Goal: Task Accomplishment & Management: Complete application form

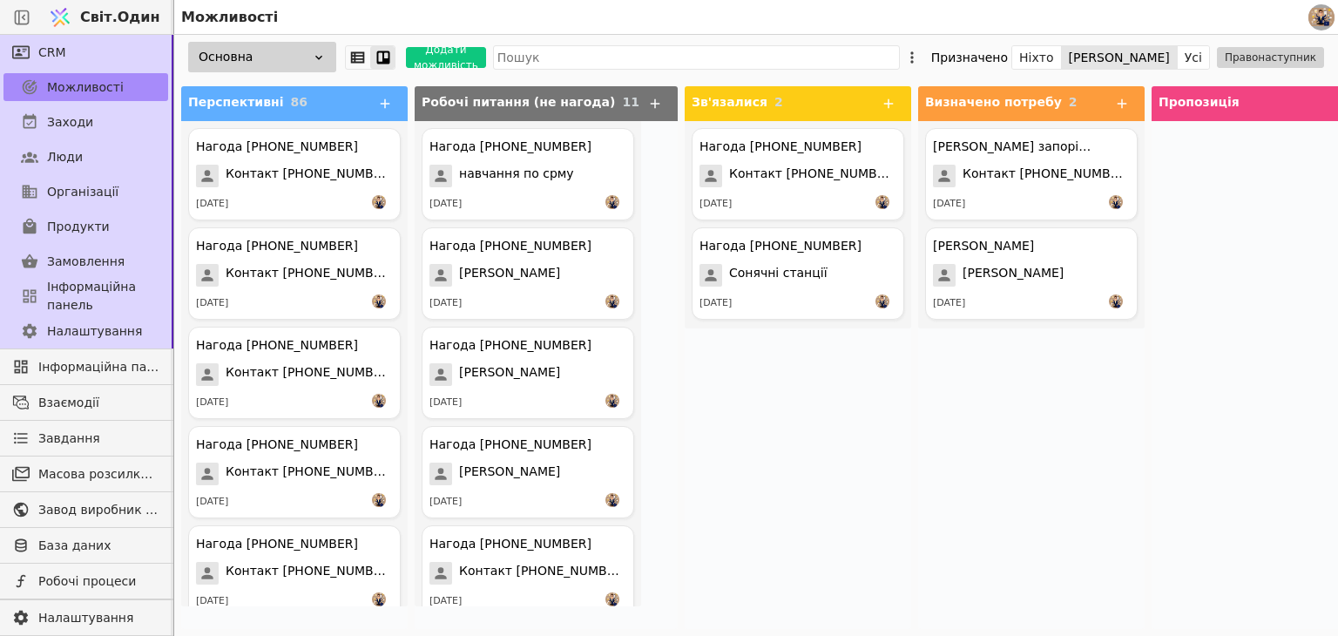
click at [807, 462] on div "Нагода [PHONE_NUMBER] Контакт [PHONE_NUMBER] [DATE] Нагода [PHONE_NUMBER] Соняч…" at bounding box center [798, 375] width 227 height 508
click at [447, 56] on font "Додати можливість" at bounding box center [446, 58] width 64 height 28
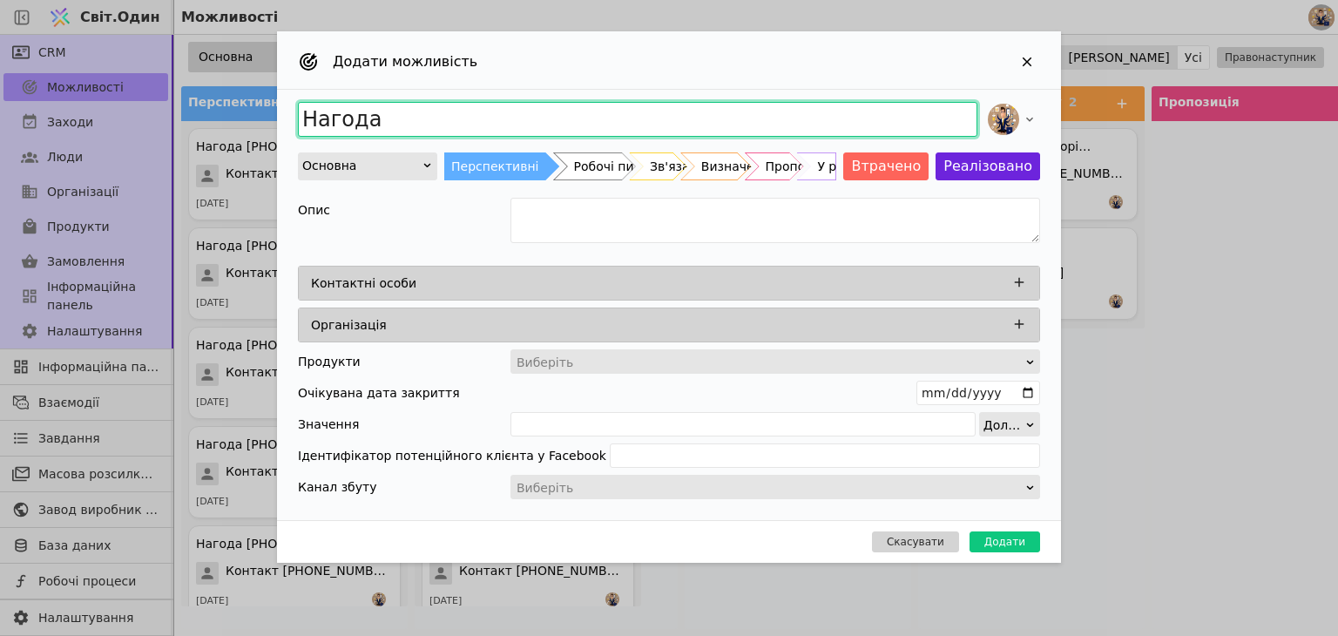
drag, startPoint x: 488, startPoint y: 118, endPoint x: 207, endPoint y: 97, distance: 282.2
click at [207, 97] on div "Додати можливість Нагода Основна Перспективні Робочі питання (не нагода) Зв'яза…" at bounding box center [669, 318] width 1338 height 636
type input "C"
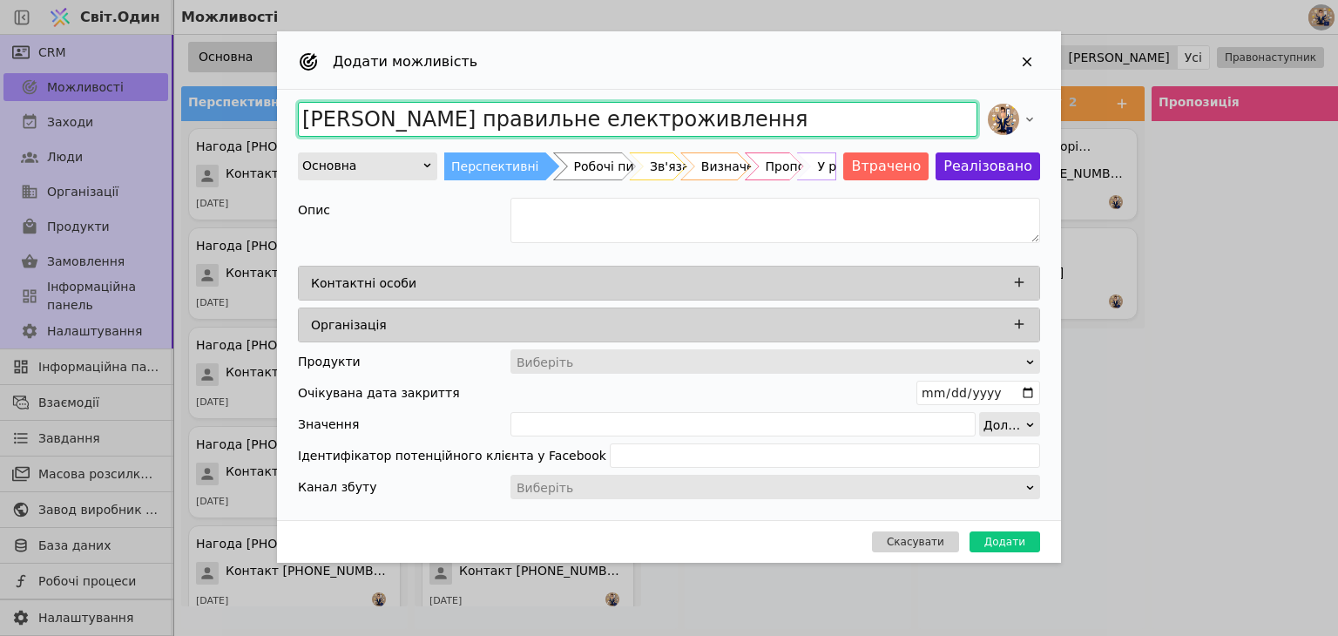
type input "[PERSON_NAME] правильне електроживлення"
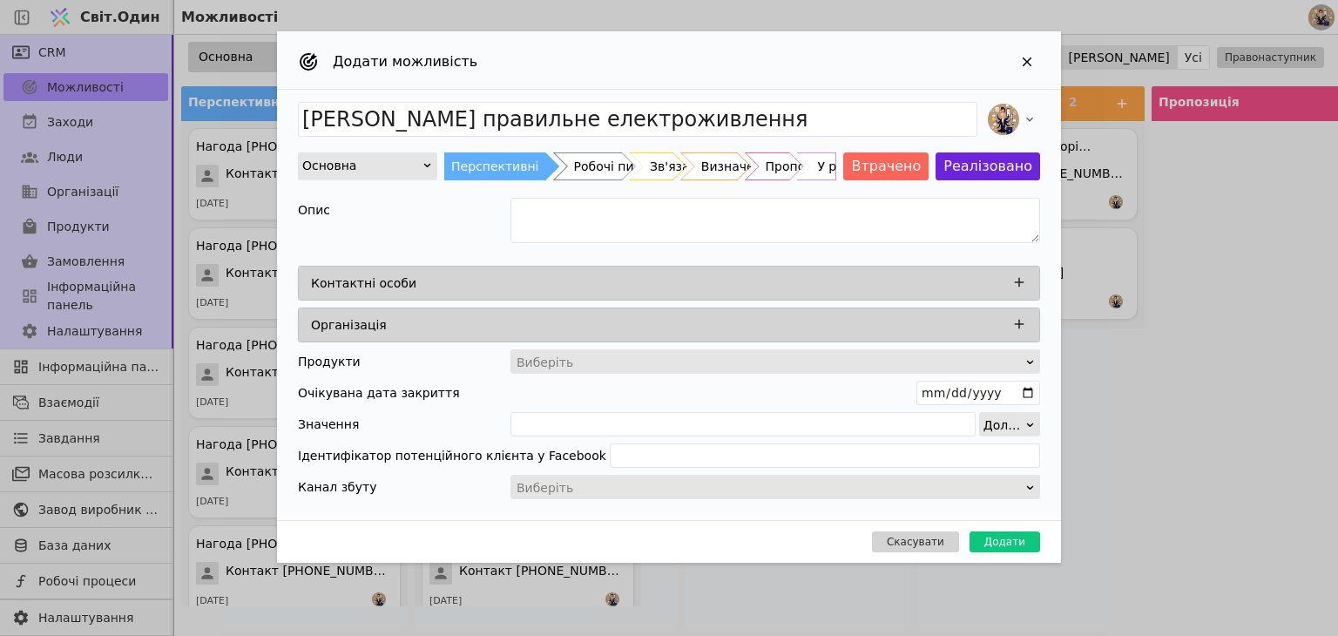
click at [433, 277] on div "Контактні особи" at bounding box center [674, 283] width 727 height 24
click at [1008, 283] on button "Додати можливість" at bounding box center [1019, 282] width 23 height 23
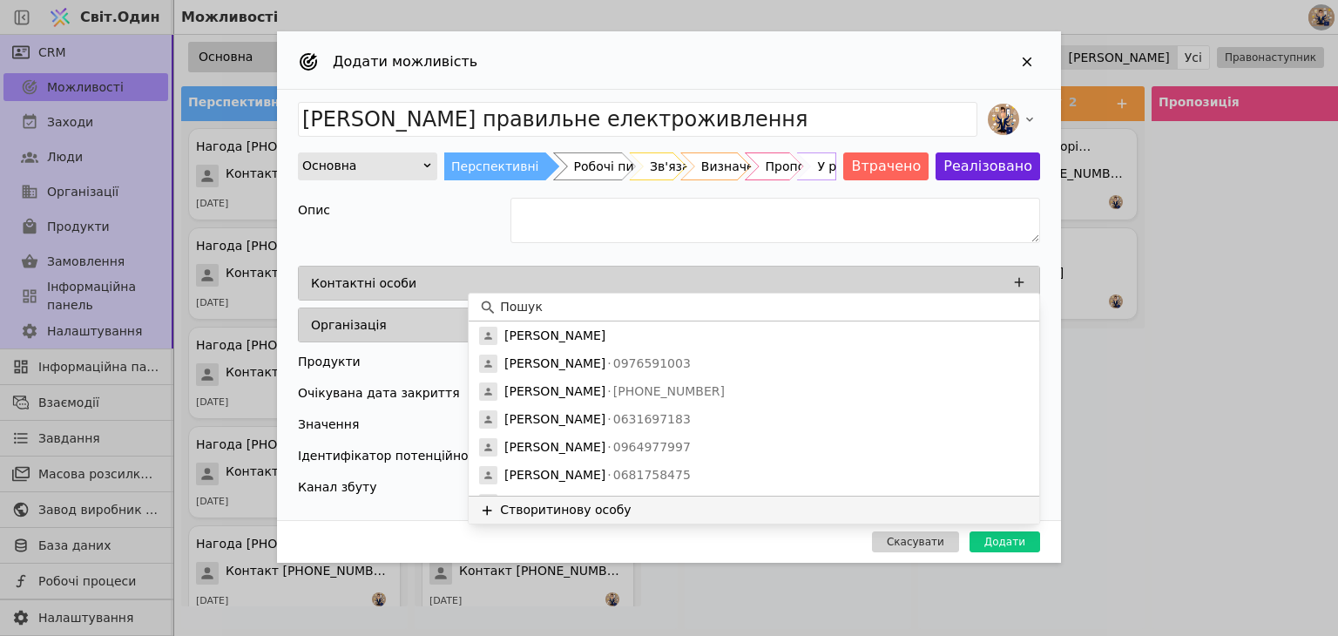
click at [599, 506] on font "нову особу" at bounding box center [596, 510] width 70 height 14
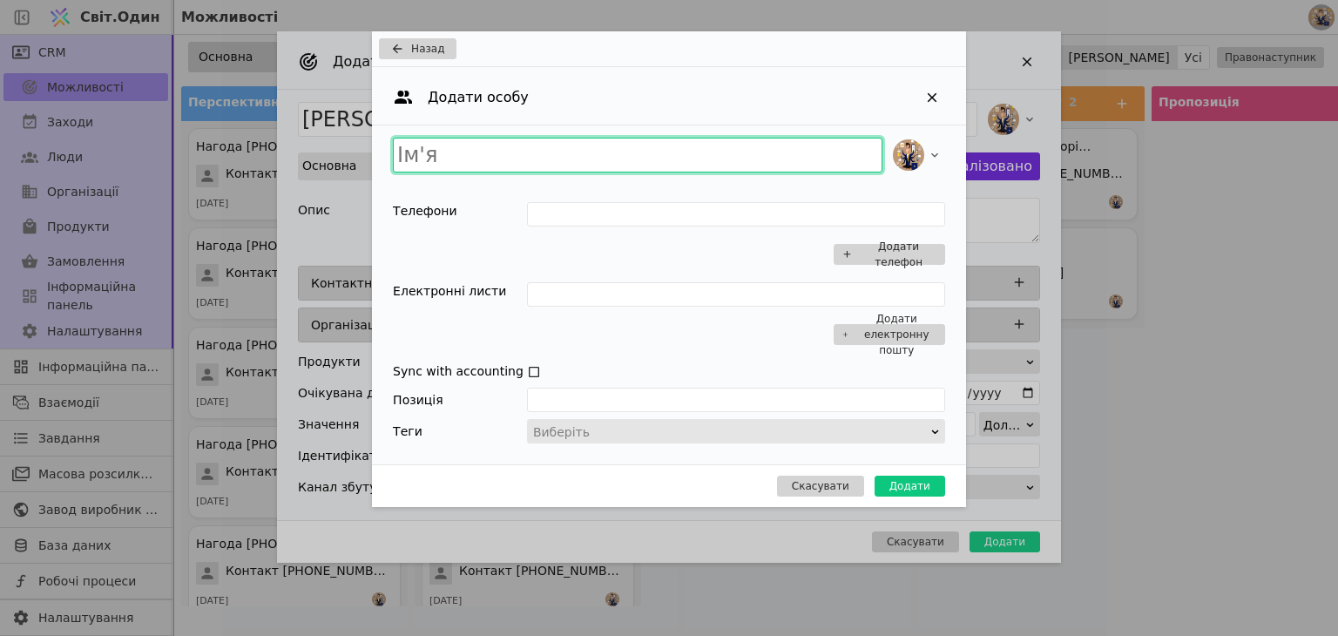
drag, startPoint x: 533, startPoint y: 155, endPoint x: 326, endPoint y: 139, distance: 208.0
click at [326, 139] on div "Назад Додати особу Телефони Додати телефон Електронні листи Додати електронну п…" at bounding box center [669, 318] width 1338 height 636
type input "[PERSON_NAME]"
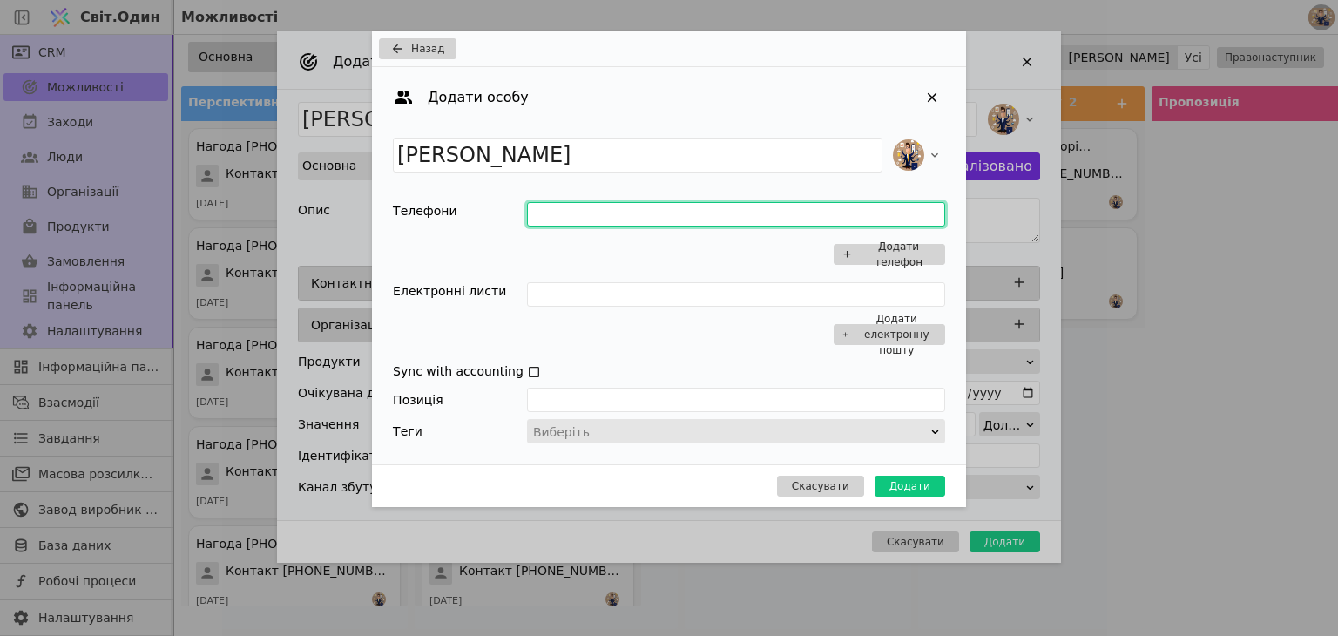
click at [583, 216] on input "Додати можливість" at bounding box center [736, 214] width 418 height 24
type input "0938054105"
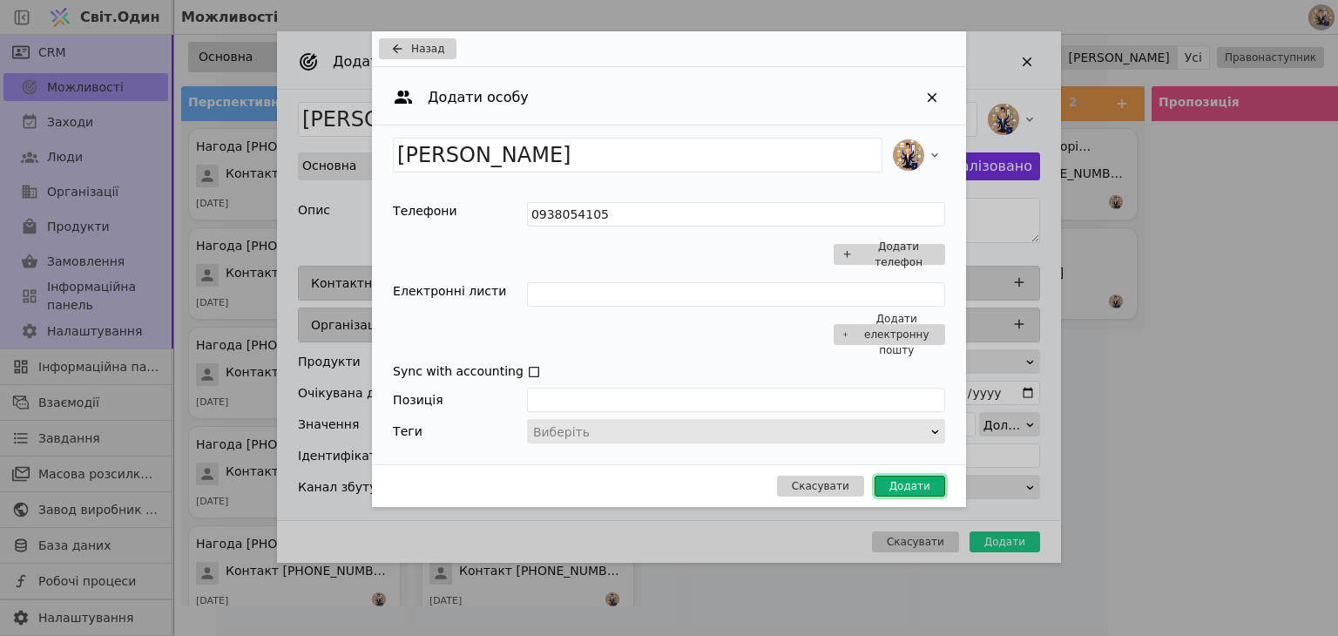
click at [895, 480] on font "Додати" at bounding box center [910, 486] width 41 height 12
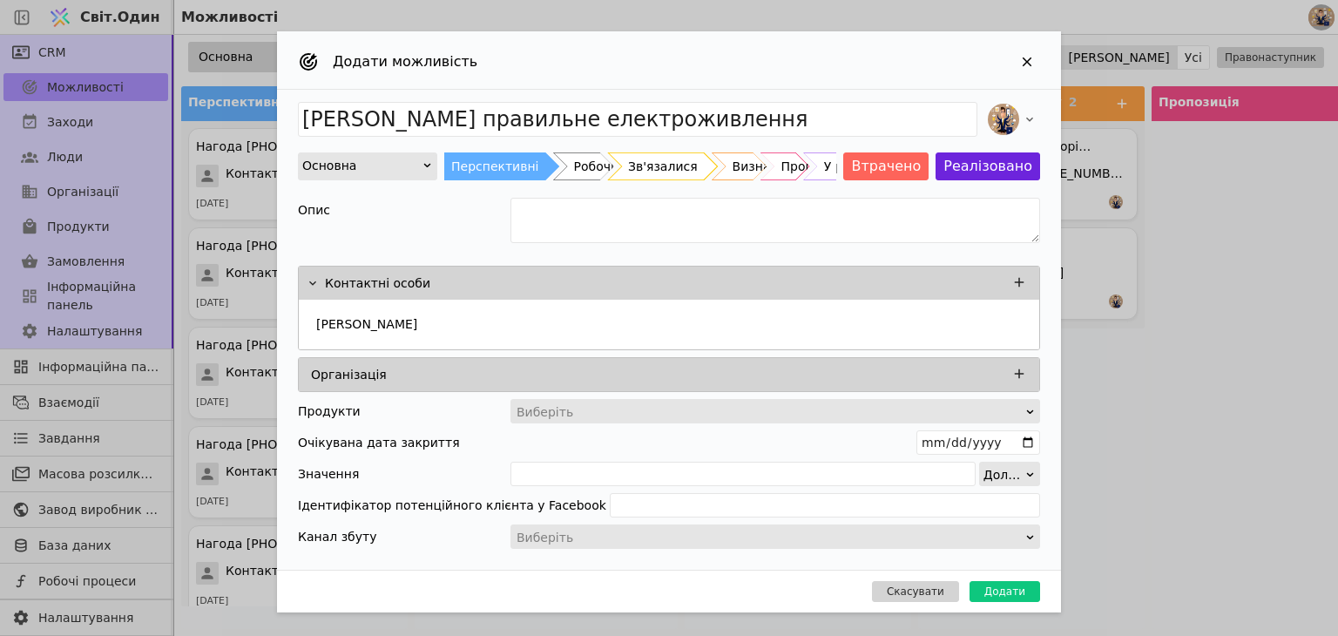
click at [660, 169] on font "Зв'язалися" at bounding box center [663, 166] width 70 height 14
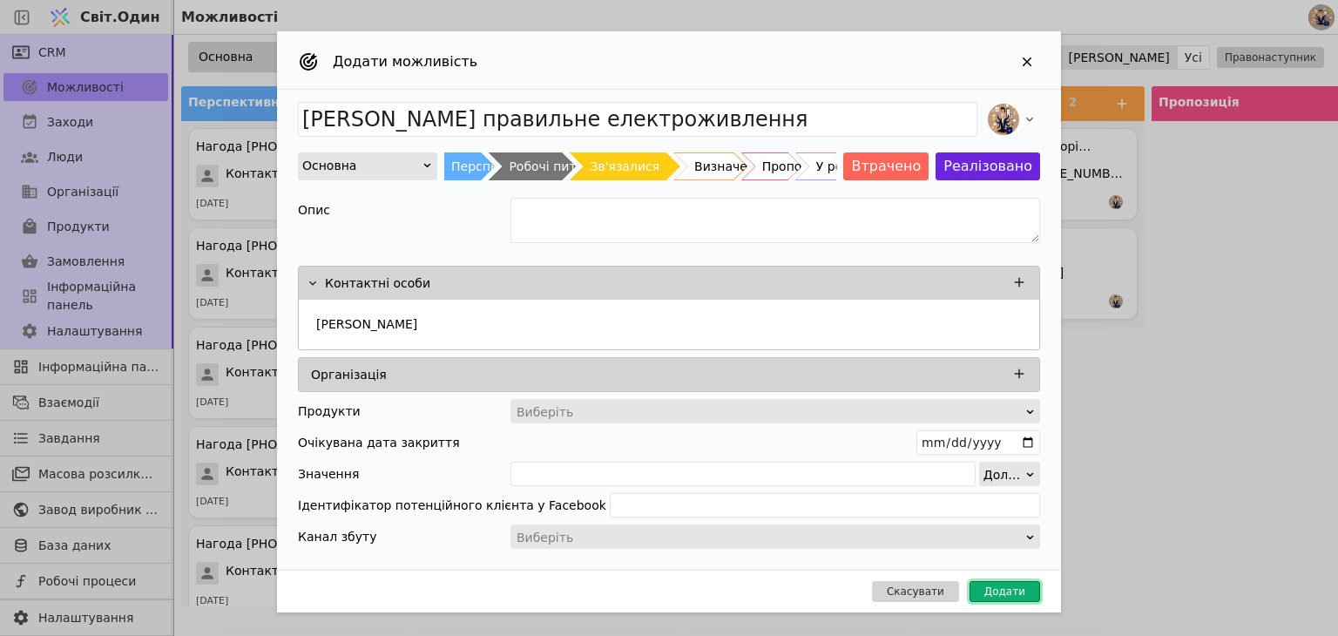
click at [1025, 589] on font "Додати" at bounding box center [1005, 592] width 41 height 12
